Goal: Check status: Check status

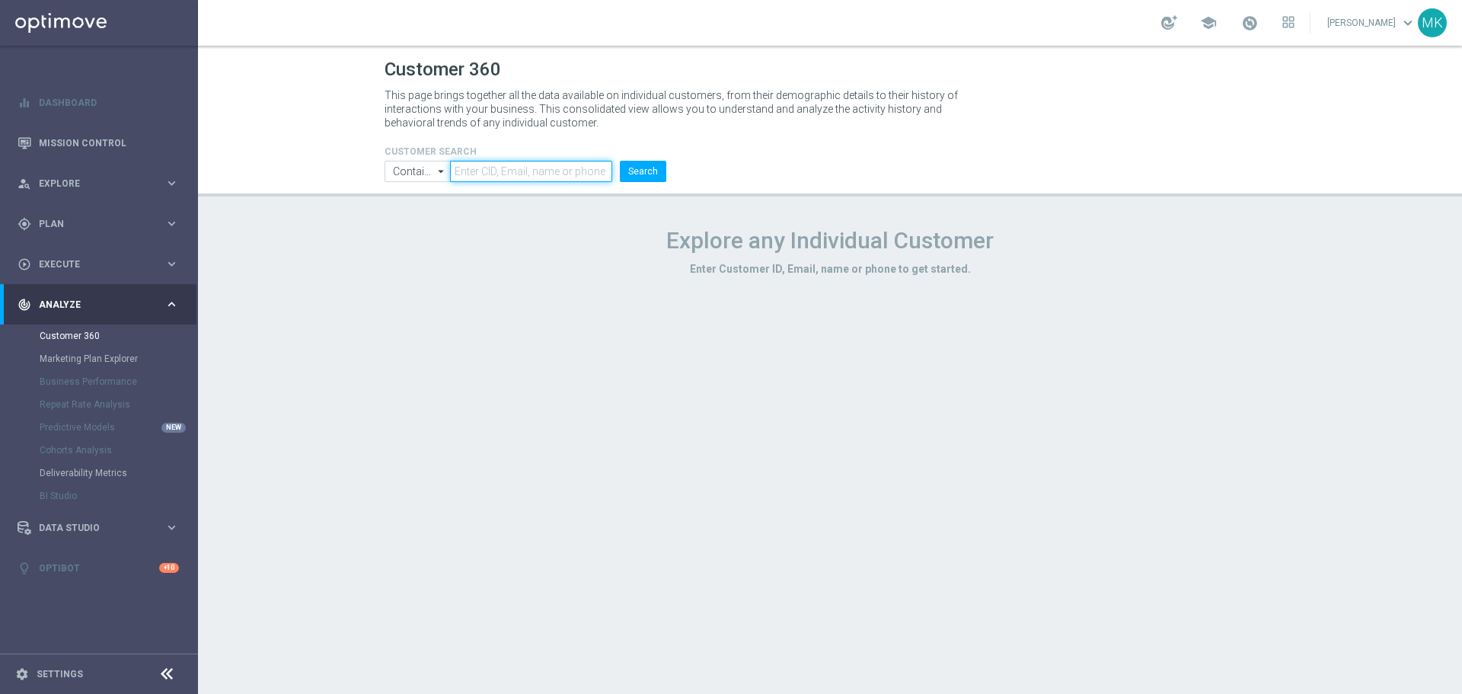
click at [533, 164] on input "text" at bounding box center [531, 171] width 162 height 21
paste input "2140313"
type input "2140313"
click at [631, 171] on button "Search" at bounding box center [643, 171] width 46 height 21
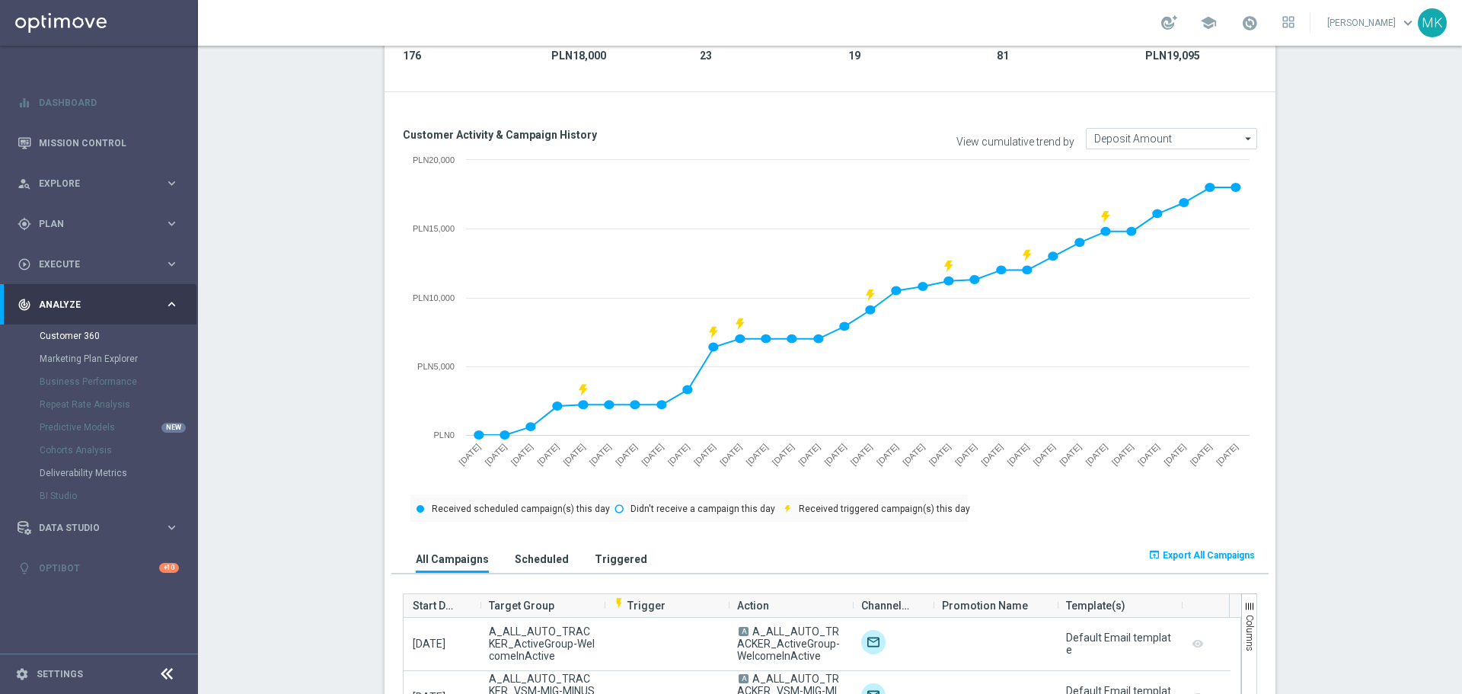
scroll to position [838, 0]
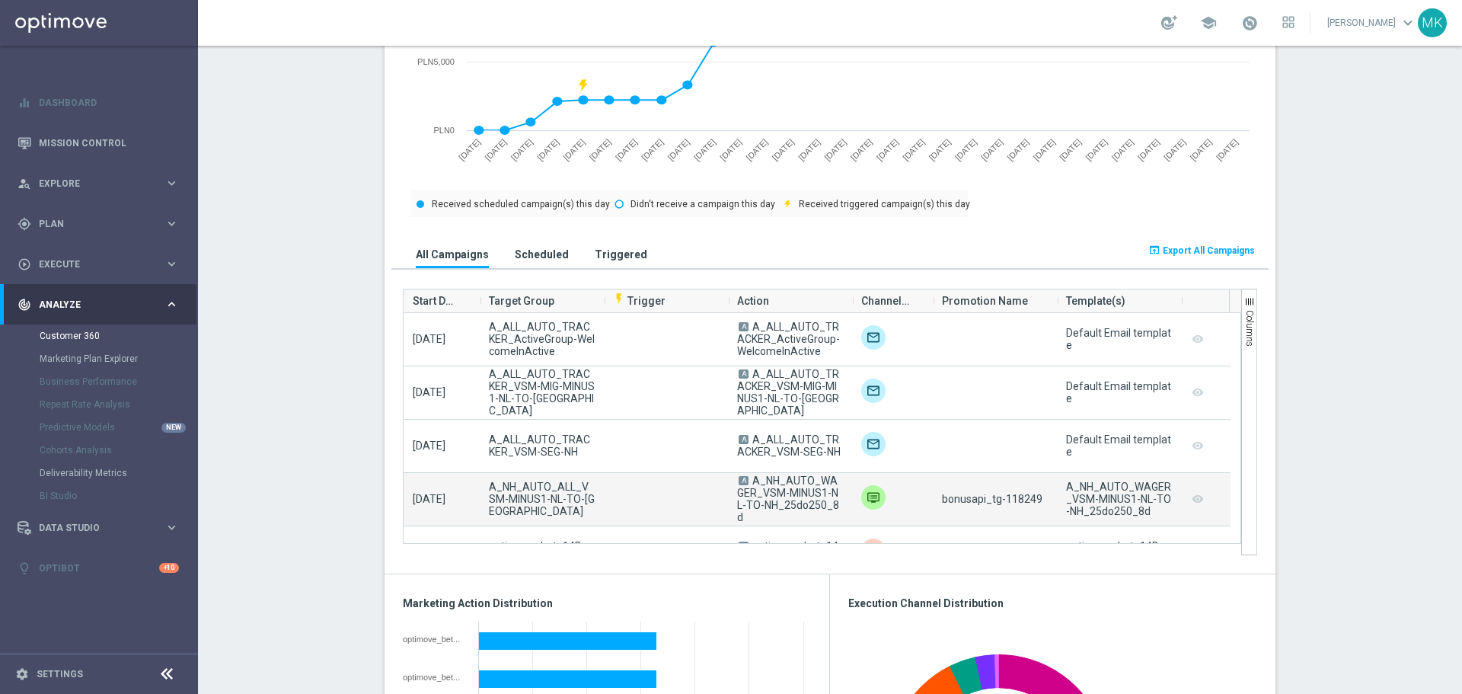
click at [1026, 501] on span "bonusapi_tg-118249" at bounding box center [992, 499] width 101 height 12
click at [1025, 500] on span "bonusapi_tg-118249" at bounding box center [992, 499] width 101 height 12
copy span "118249"
click at [1017, 505] on span "bonusapi_tg-118249" at bounding box center [992, 499] width 101 height 12
click at [1013, 500] on span "bonusapi_tg-118249" at bounding box center [992, 499] width 101 height 12
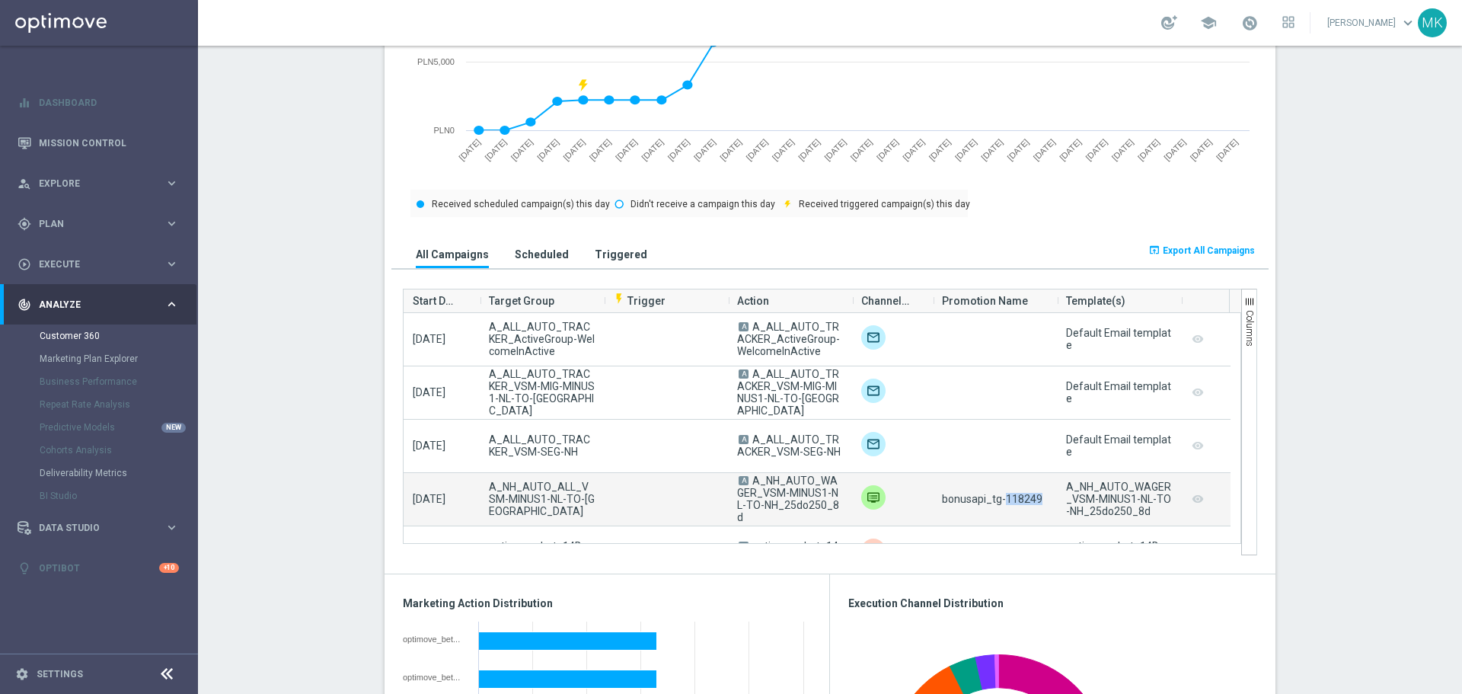
click at [1013, 499] on span "bonusapi_tg-118249" at bounding box center [992, 499] width 101 height 12
copy span "118249"
